Goal: Communication & Community: Answer question/provide support

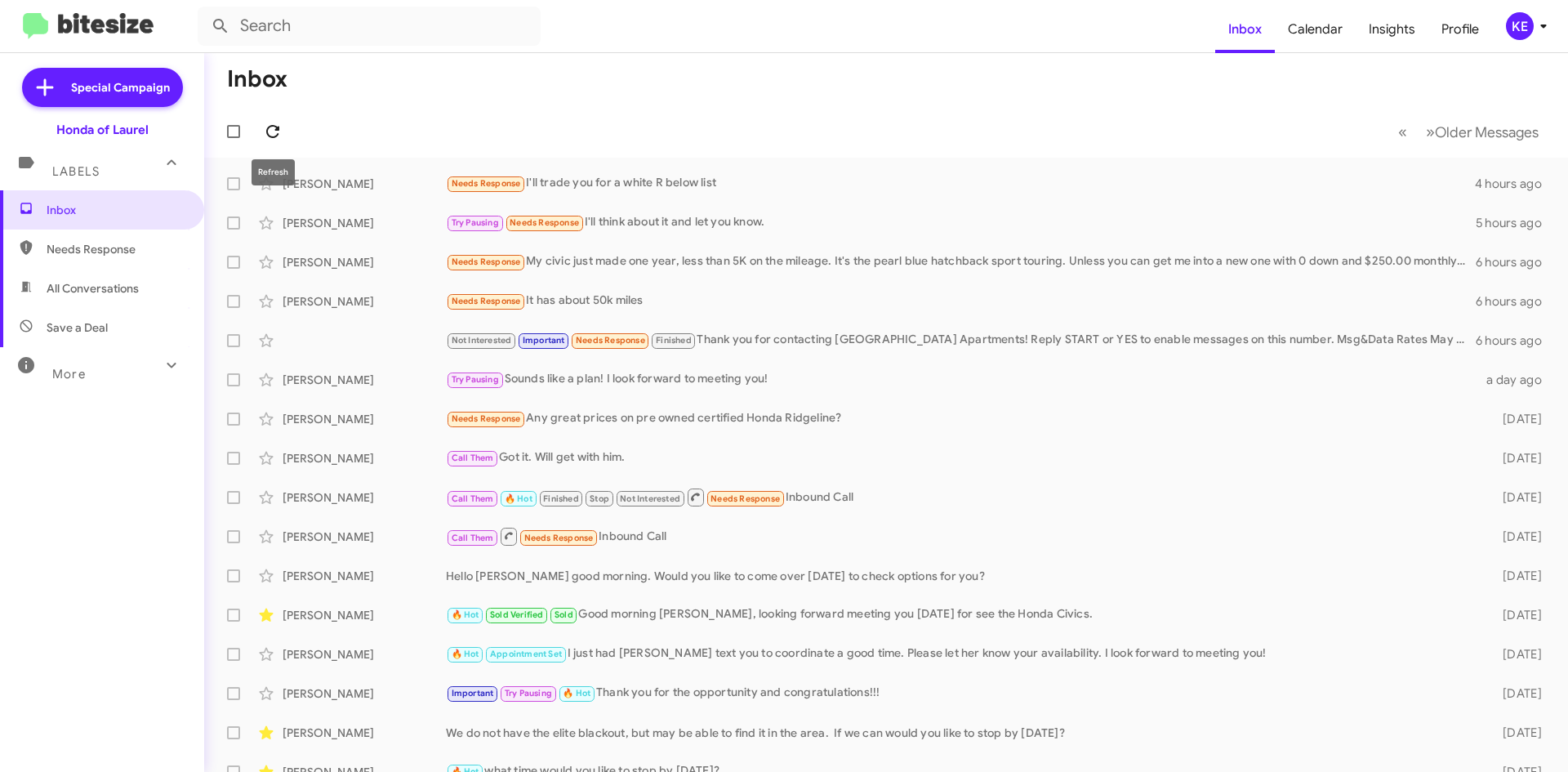
click at [265, 133] on icon at bounding box center [273, 131] width 19 height 19
click at [42, 302] on span "All Conversations" at bounding box center [102, 288] width 204 height 39
type input "in:all-conversations"
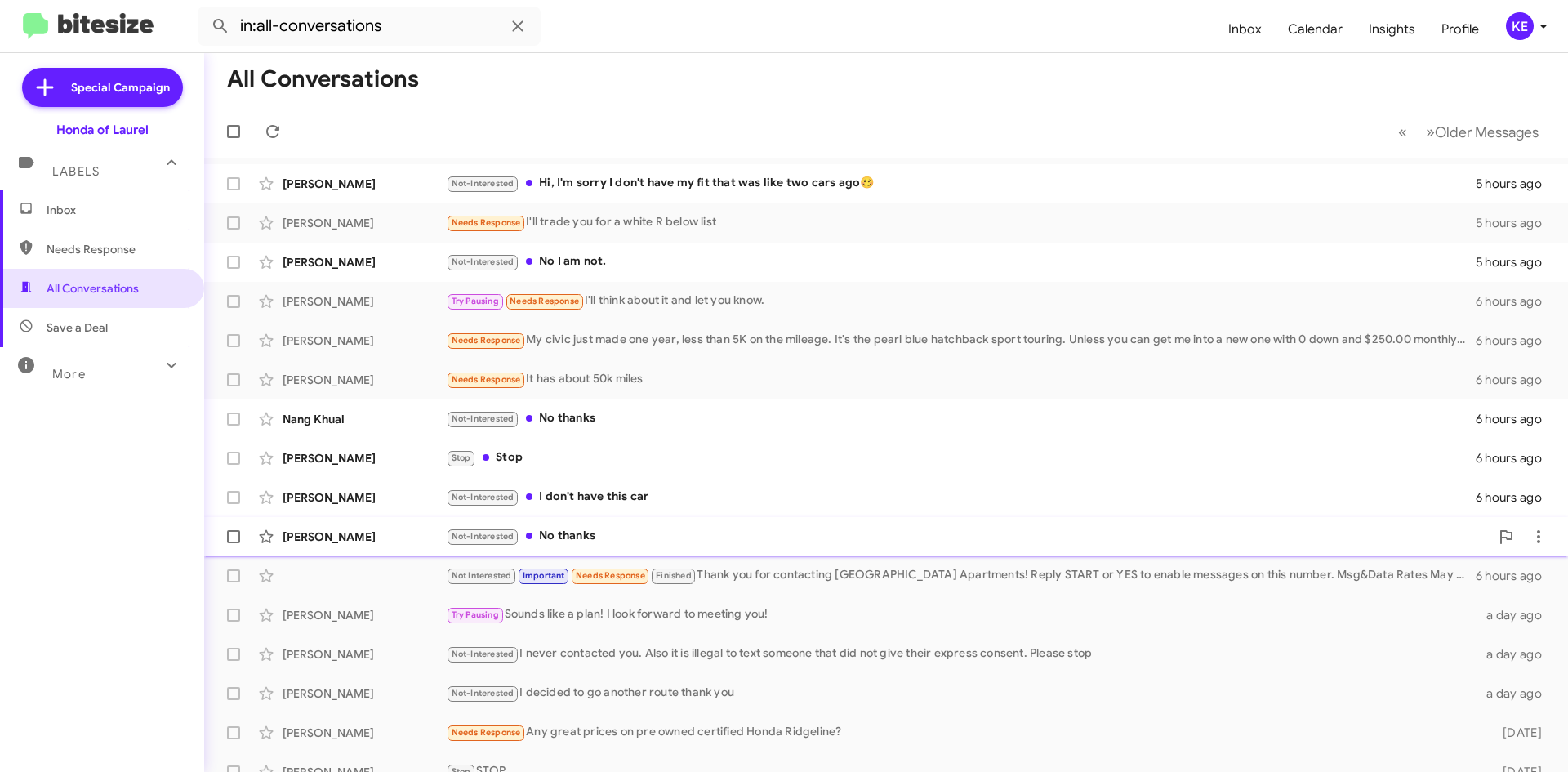
click at [346, 536] on div "[PERSON_NAME]" at bounding box center [364, 537] width 164 height 17
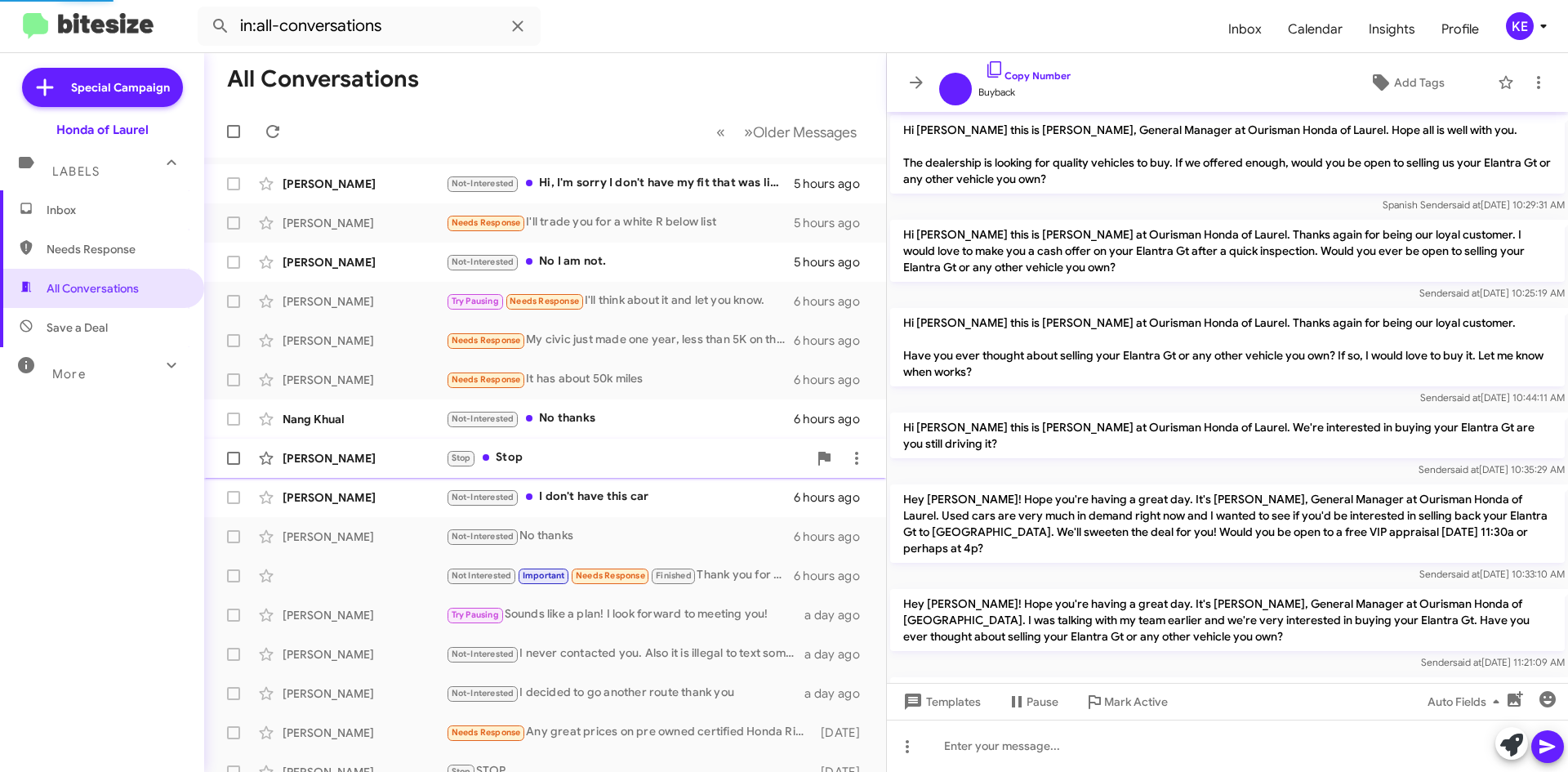
scroll to position [186, 0]
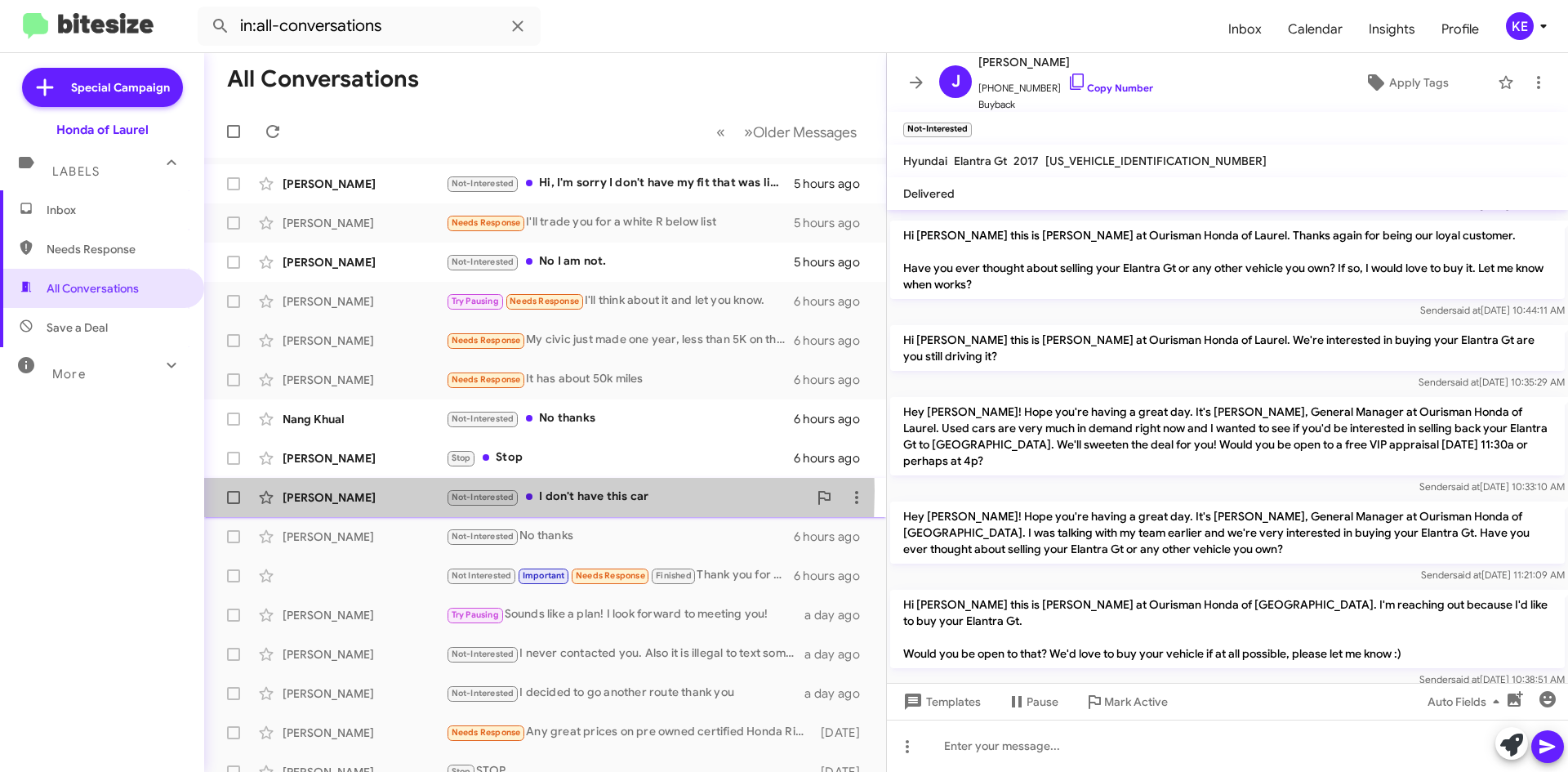
click at [334, 491] on div "[PERSON_NAME]" at bounding box center [364, 498] width 164 height 17
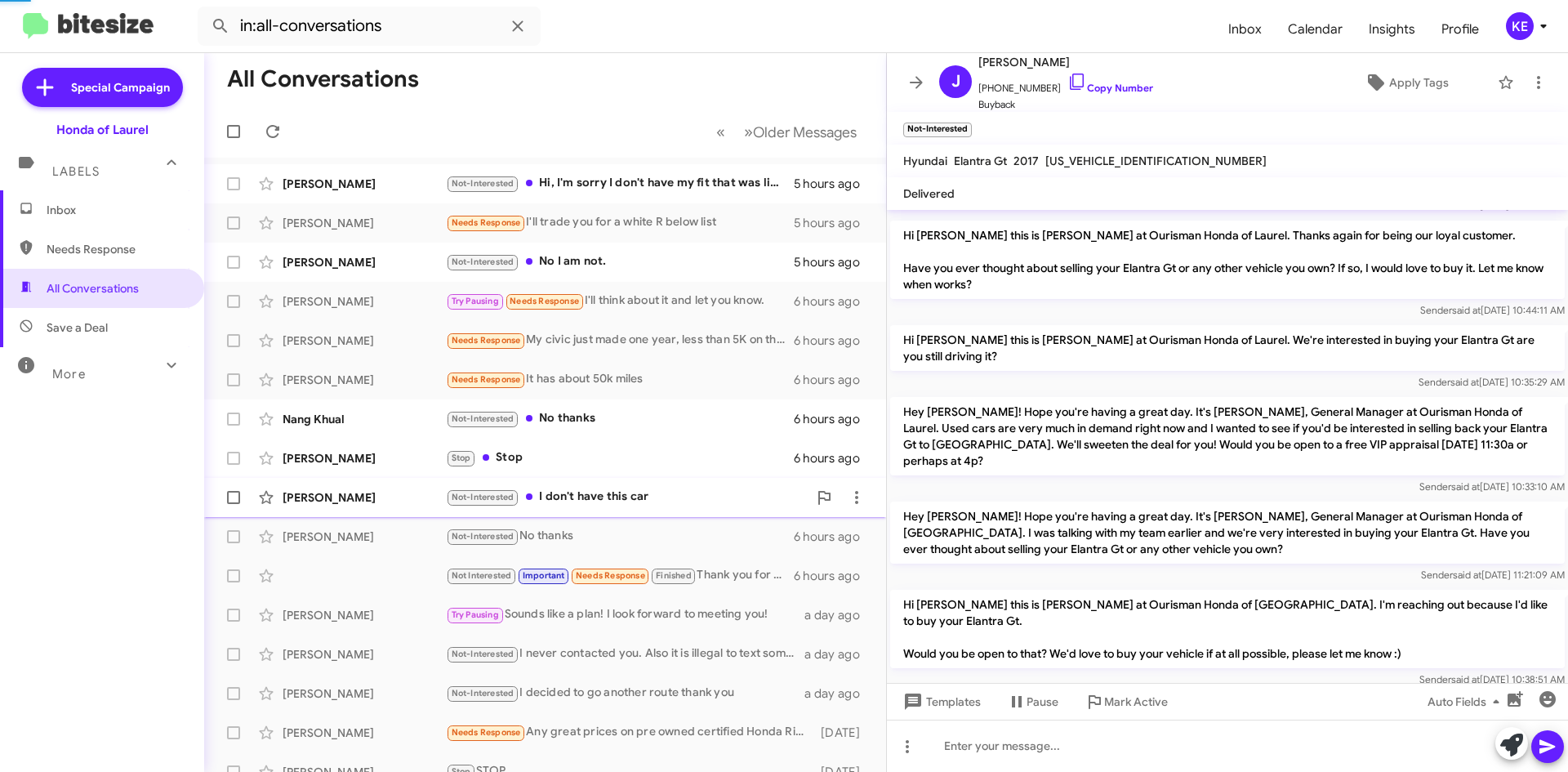
scroll to position [142, 0]
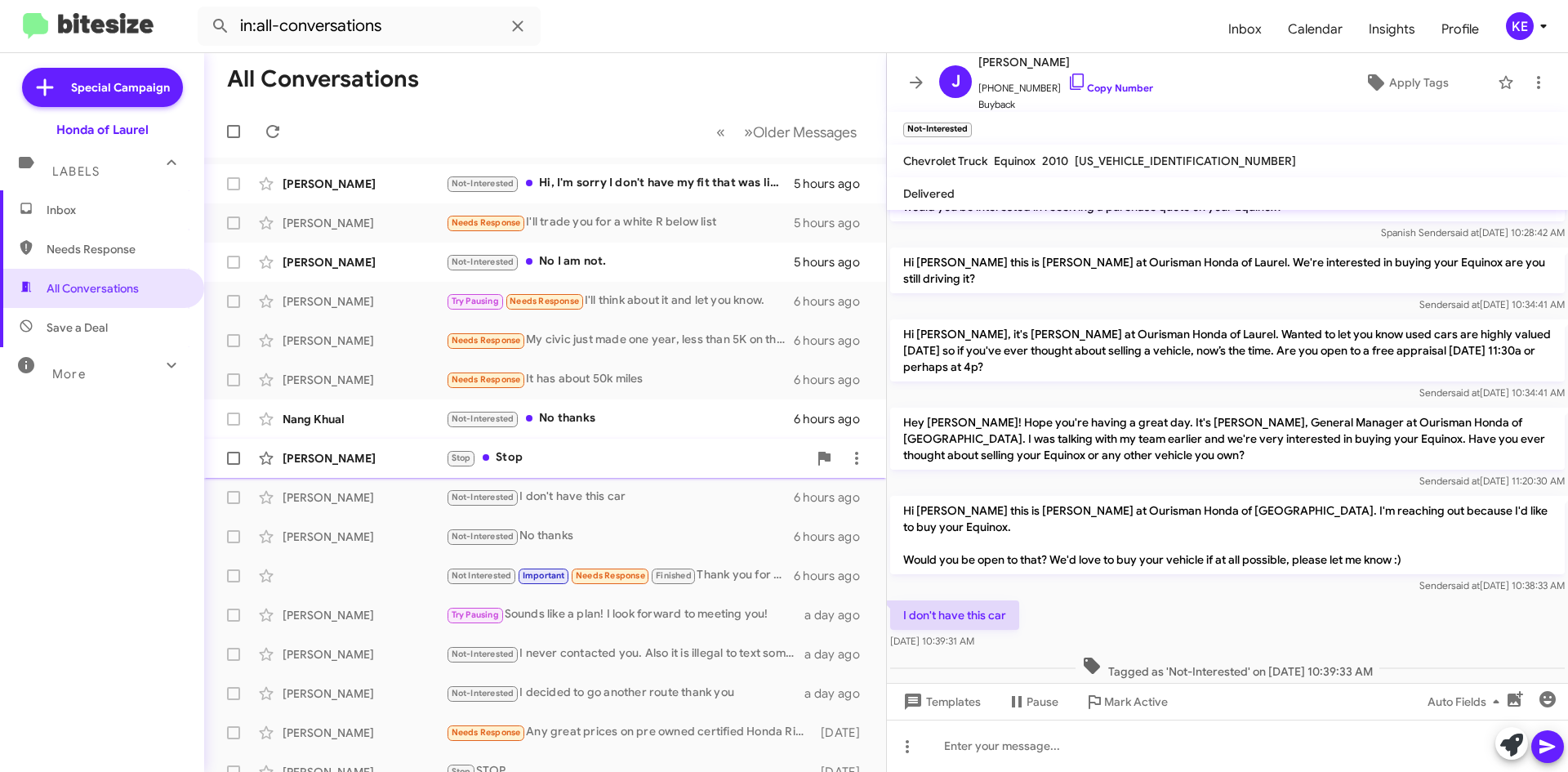
click at [356, 453] on div "[PERSON_NAME]" at bounding box center [364, 459] width 164 height 17
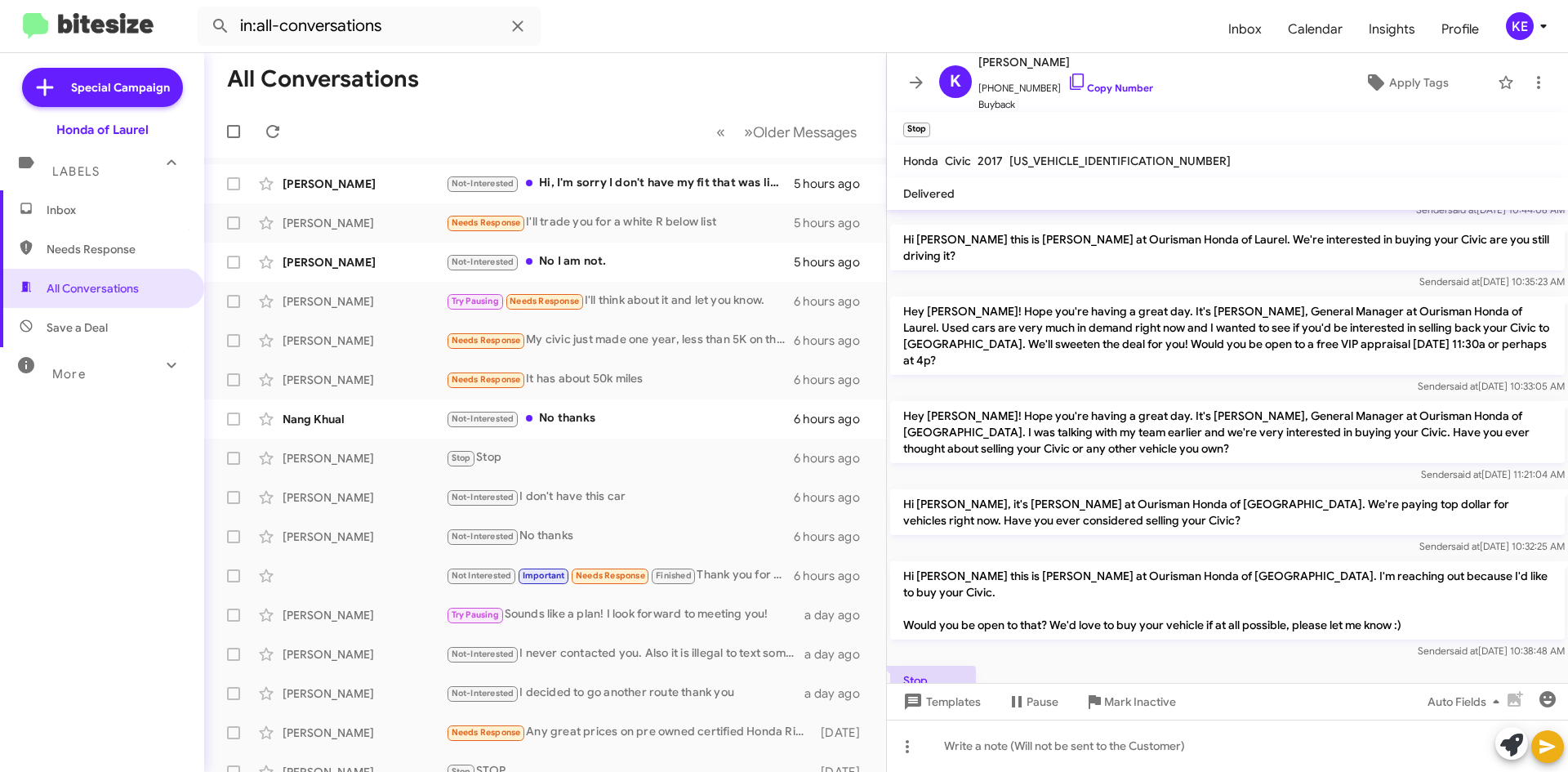
scroll to position [309, 0]
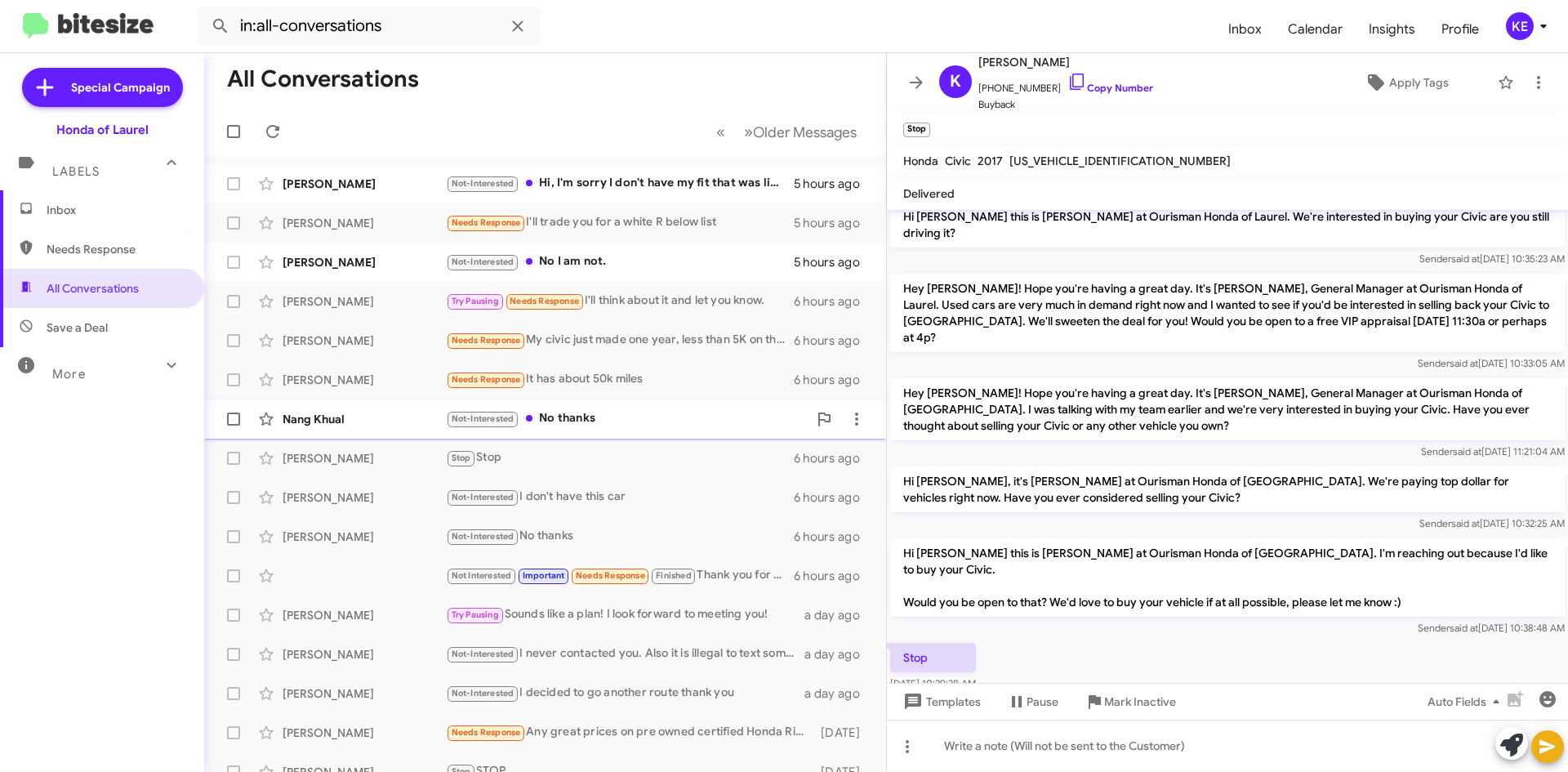
click at [311, 426] on div "Nang Khual" at bounding box center [364, 420] width 164 height 17
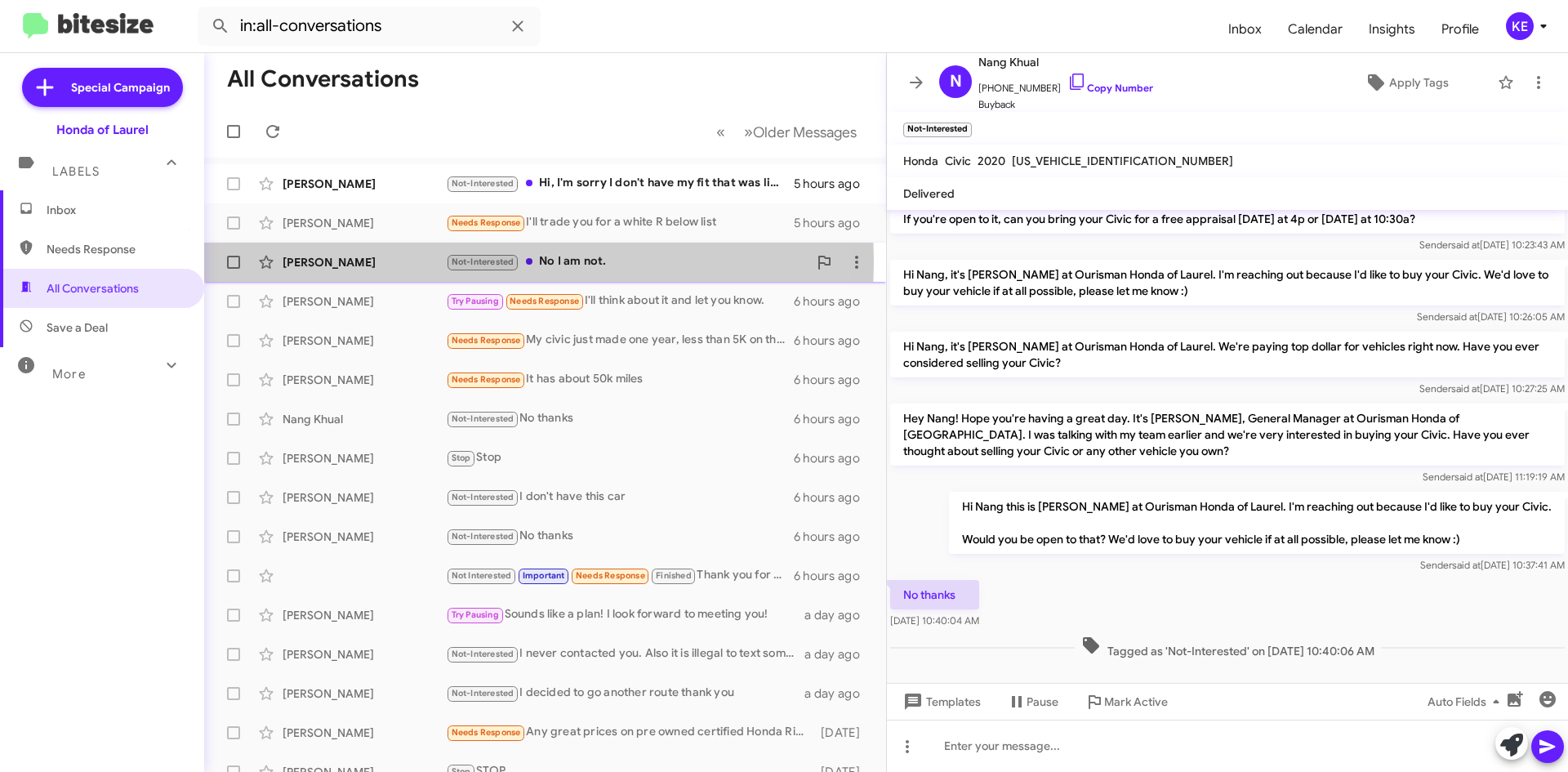
click at [343, 262] on div "[PERSON_NAME]" at bounding box center [364, 263] width 164 height 17
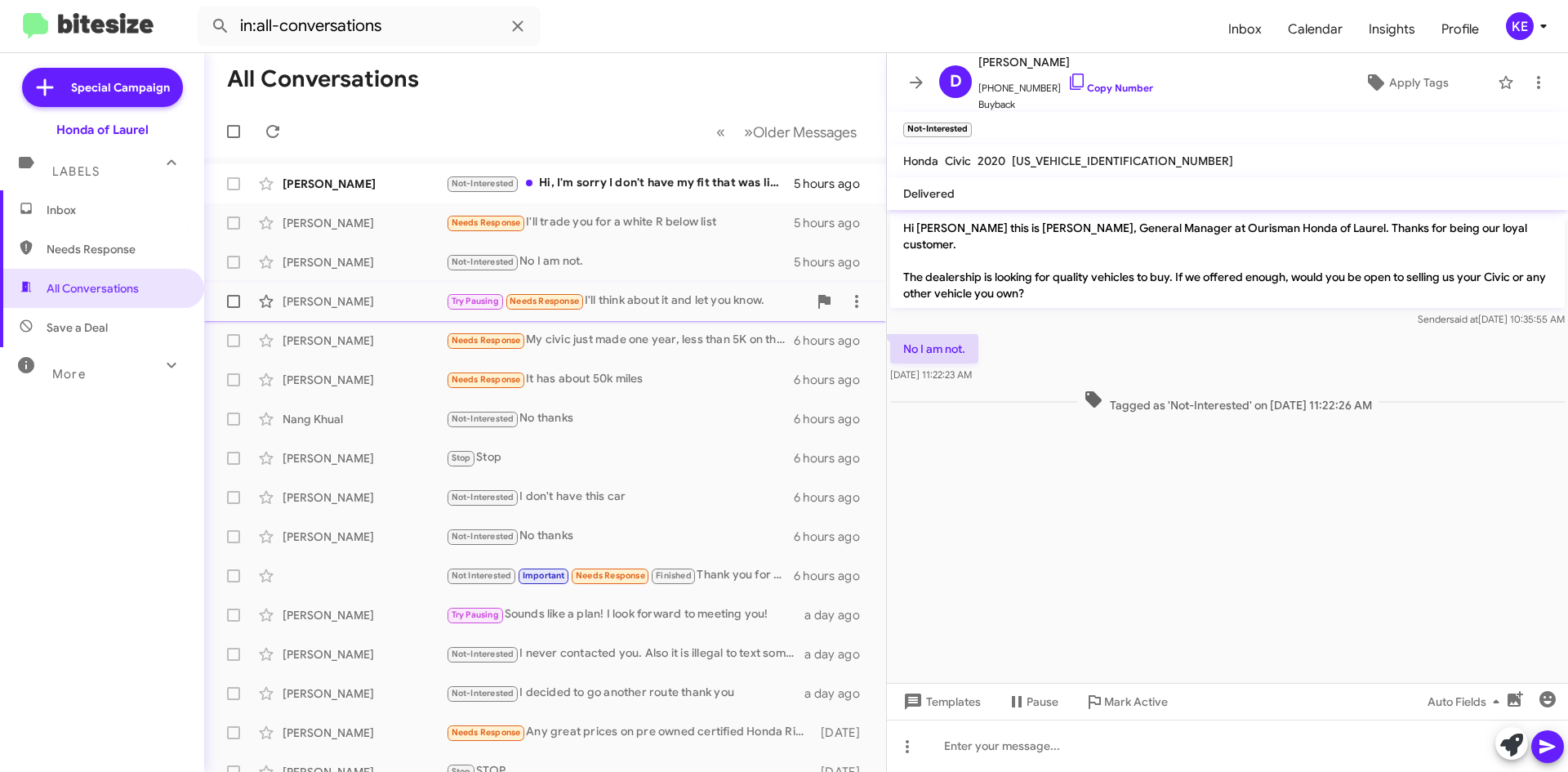
click at [344, 307] on div "[PERSON_NAME]" at bounding box center [364, 301] width 164 height 17
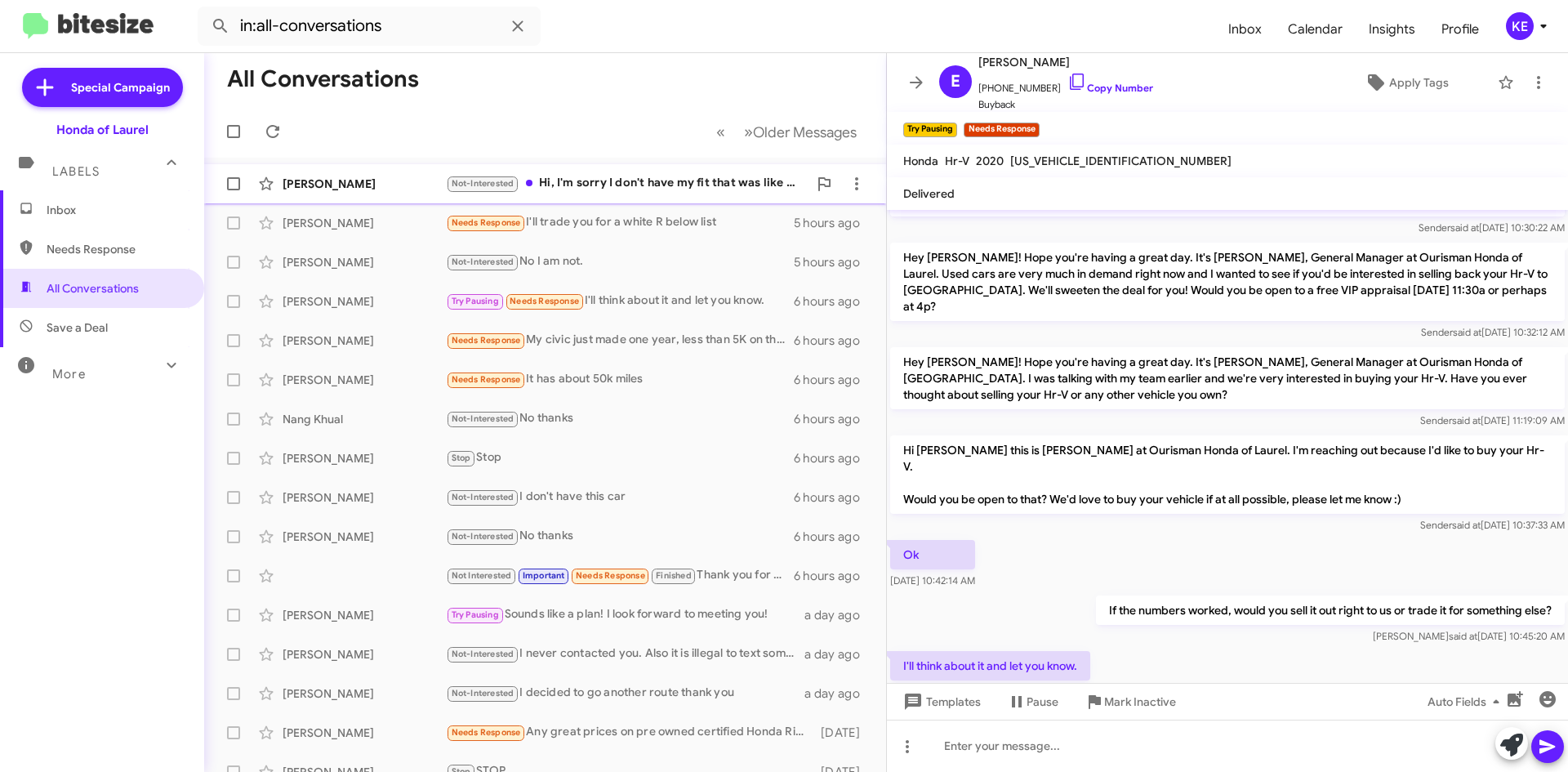
click at [330, 179] on div "[PERSON_NAME]" at bounding box center [364, 184] width 164 height 17
